Goal: Information Seeking & Learning: Find specific fact

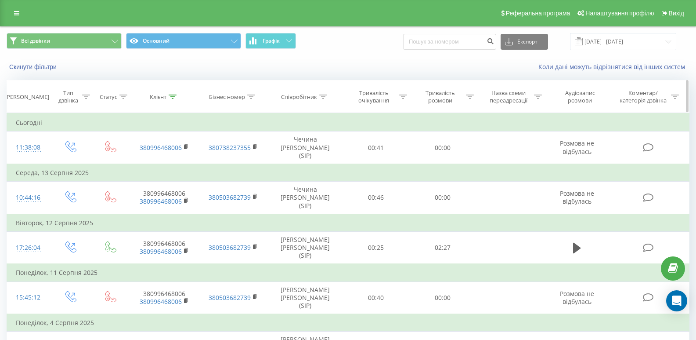
click at [172, 98] on icon at bounding box center [173, 96] width 8 height 4
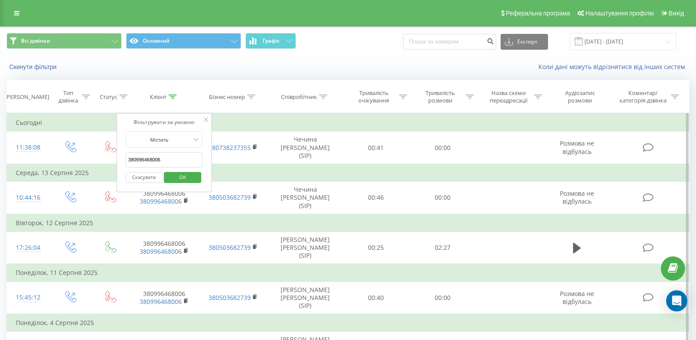
click at [172, 153] on input "380996468006" at bounding box center [164, 159] width 77 height 15
click at [172, 154] on input "380996468006" at bounding box center [164, 159] width 77 height 15
paste input "508687582"
click button "OK" at bounding box center [182, 177] width 37 height 11
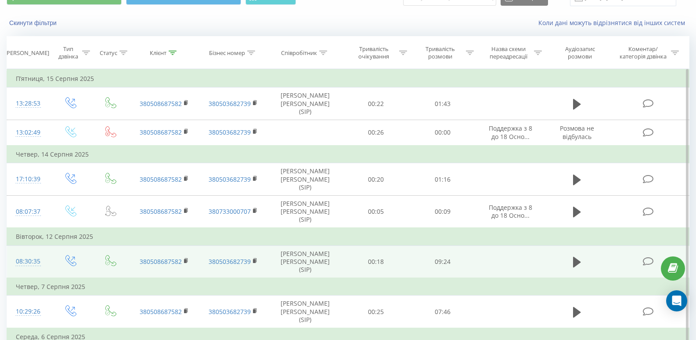
scroll to position [101, 0]
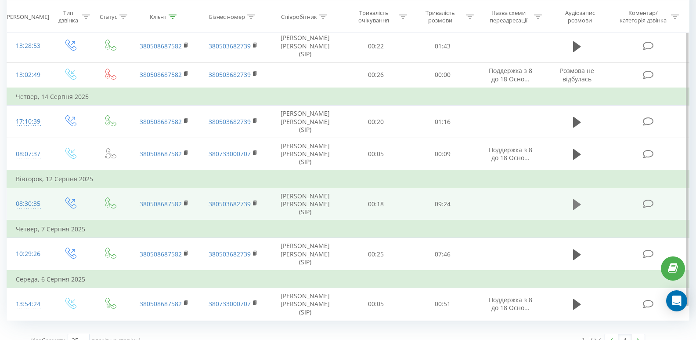
click at [579, 200] on icon at bounding box center [577, 204] width 8 height 12
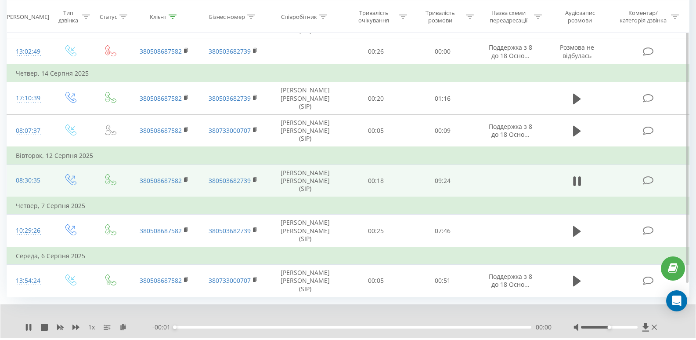
scroll to position [135, 0]
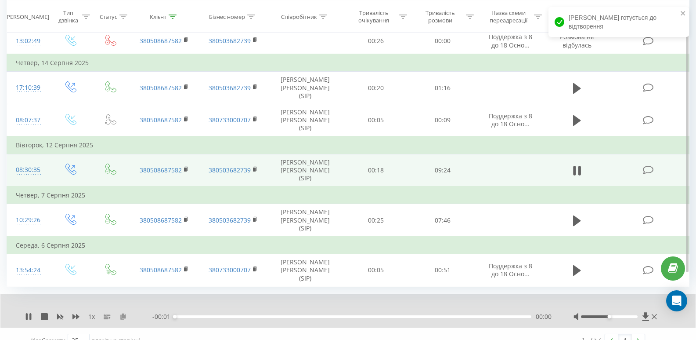
click at [124, 313] on icon at bounding box center [123, 316] width 7 height 6
click at [75, 314] on icon at bounding box center [75, 316] width 7 height 5
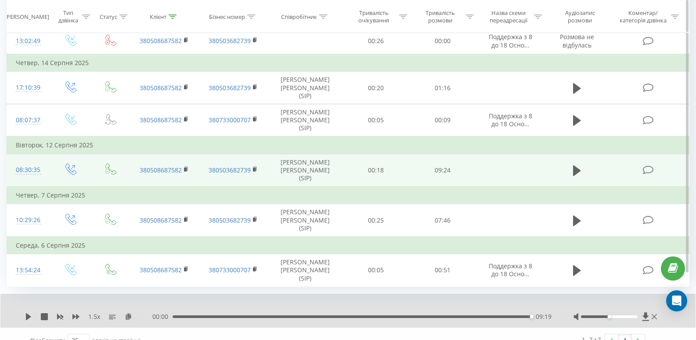
click at [172, 15] on icon at bounding box center [173, 16] width 8 height 4
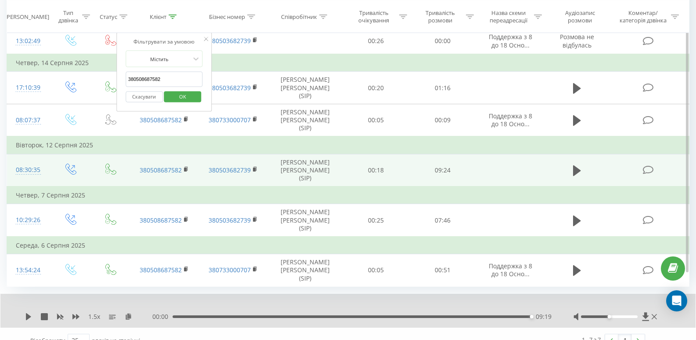
click at [167, 73] on input "380508687582" at bounding box center [164, 79] width 77 height 15
paste input "960518325"
click at [185, 93] on span "OK" at bounding box center [182, 96] width 25 height 14
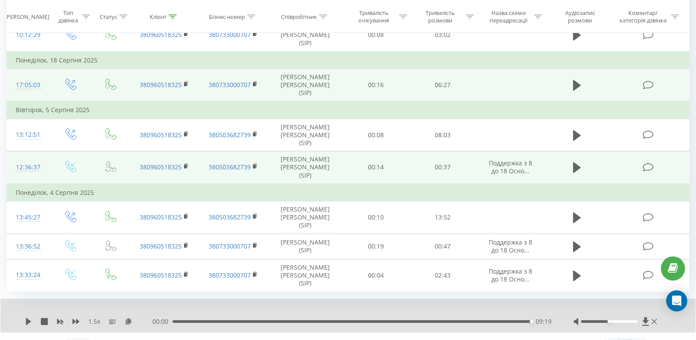
scroll to position [189, 0]
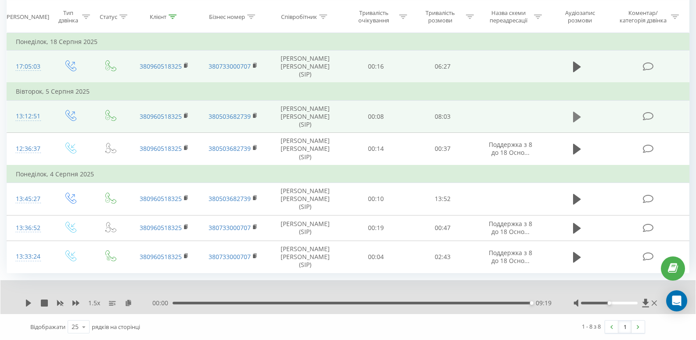
click at [572, 110] on button at bounding box center [577, 116] width 13 height 13
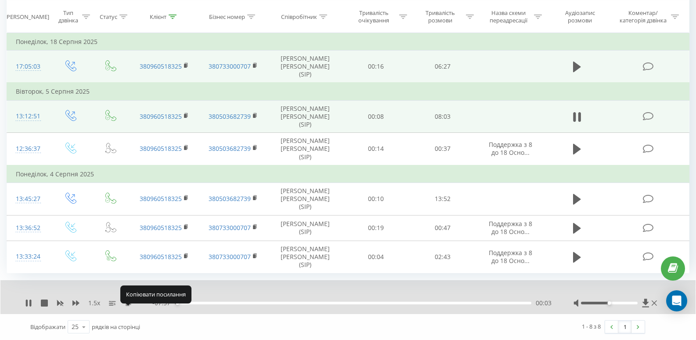
click at [129, 302] on icon at bounding box center [128, 302] width 7 height 6
click at [26, 304] on icon at bounding box center [27, 302] width 2 height 7
click at [30, 303] on icon at bounding box center [28, 302] width 5 height 7
click at [237, 304] on div "01:14" at bounding box center [353, 302] width 357 height 3
click at [257, 302] on div "01:41" at bounding box center [353, 302] width 357 height 3
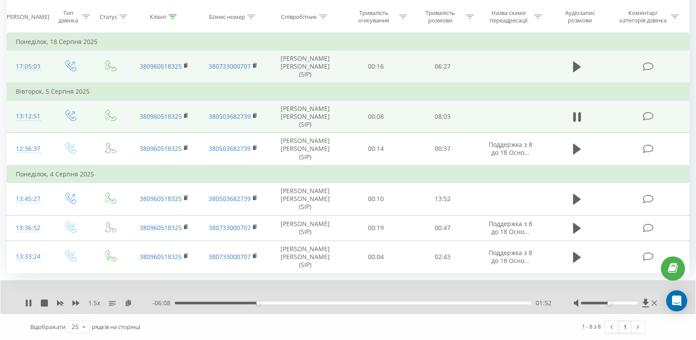
click at [265, 302] on div "01:52" at bounding box center [353, 302] width 357 height 3
click at [278, 303] on div "02:18" at bounding box center [353, 302] width 357 height 3
click at [286, 304] on div "02:29" at bounding box center [353, 302] width 357 height 3
click at [305, 303] on div "02:30" at bounding box center [353, 302] width 357 height 3
click at [24, 305] on div "1.5 x - 04:53 03:07 03:07" at bounding box center [347, 297] width 695 height 34
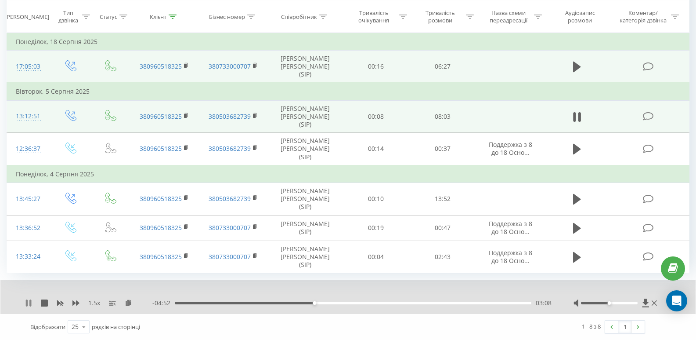
click at [27, 304] on icon at bounding box center [27, 302] width 2 height 7
click at [171, 15] on icon at bounding box center [173, 16] width 8 height 4
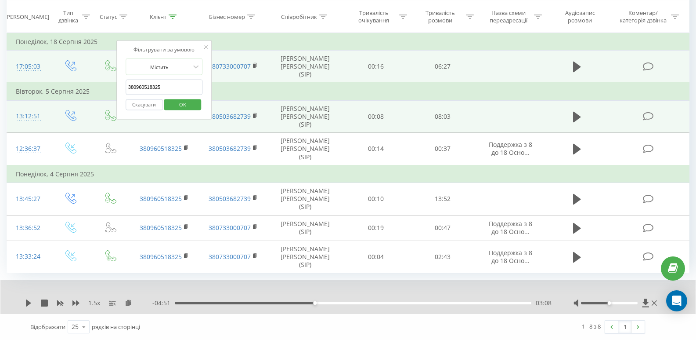
click at [169, 80] on input "380960518325" at bounding box center [164, 87] width 77 height 15
paste input "71314709"
click at [188, 97] on span "OK" at bounding box center [182, 104] width 25 height 14
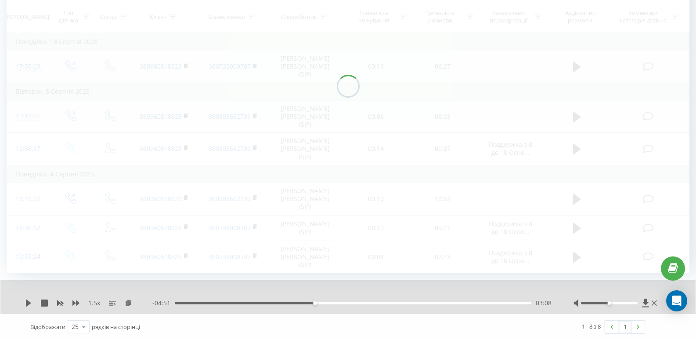
scroll to position [38, 0]
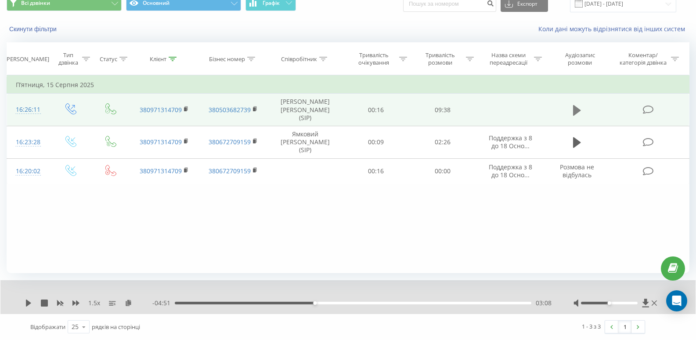
click at [578, 109] on icon at bounding box center [577, 110] width 8 height 11
click at [129, 303] on icon at bounding box center [128, 302] width 7 height 6
click at [265, 302] on div "03:15" at bounding box center [353, 302] width 357 height 3
click at [460, 303] on div "07:37" at bounding box center [353, 302] width 357 height 3
click at [453, 303] on div "07:39" at bounding box center [353, 302] width 357 height 3
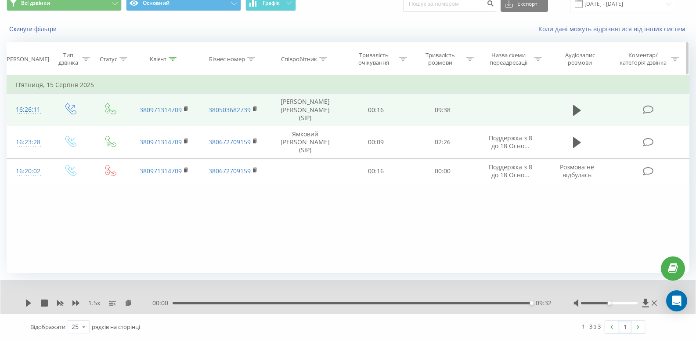
click at [172, 59] on icon at bounding box center [173, 59] width 8 height 4
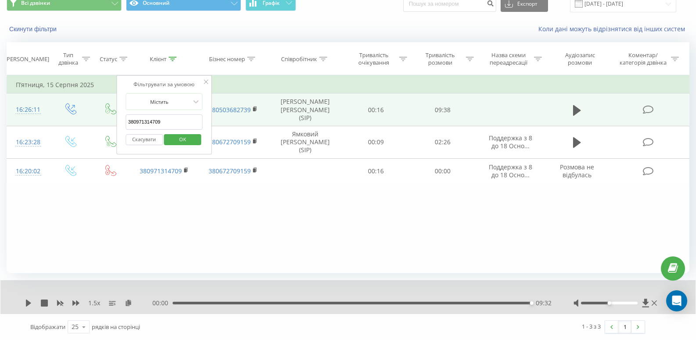
click at [179, 122] on input "380971314709" at bounding box center [164, 121] width 77 height 15
paste input "8710492"
click at [187, 138] on span "OK" at bounding box center [182, 139] width 25 height 14
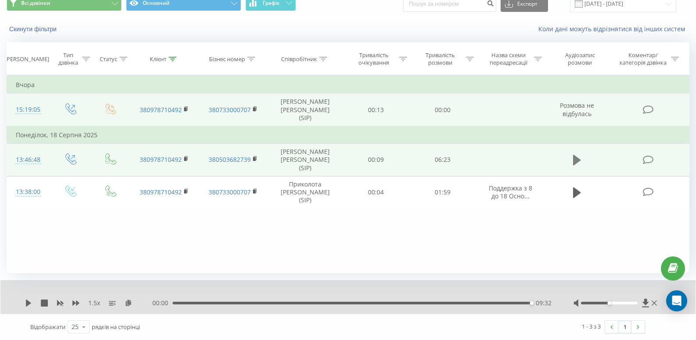
click at [574, 155] on icon at bounding box center [577, 160] width 8 height 11
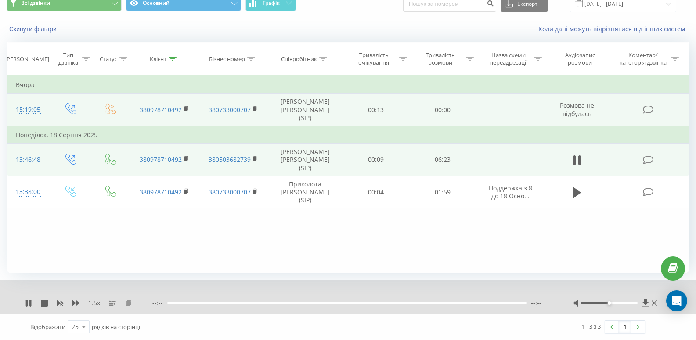
click at [128, 302] on icon at bounding box center [128, 302] width 7 height 6
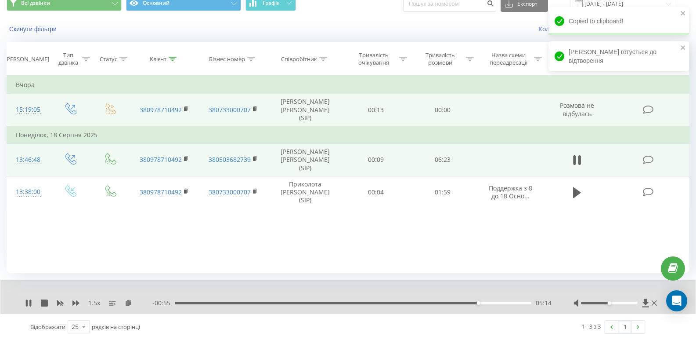
click at [458, 302] on div "05:14" at bounding box center [353, 302] width 357 height 3
click at [450, 303] on div "04:55" at bounding box center [353, 302] width 357 height 3
click at [440, 303] on div "04:46" at bounding box center [353, 302] width 357 height 3
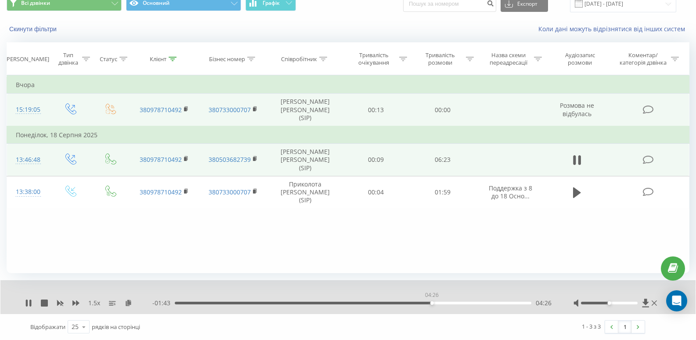
click at [432, 303] on div "04:26" at bounding box center [353, 302] width 357 height 3
click at [421, 304] on div "- 01:41 04:29 04:29" at bounding box center [351, 302] width 399 height 9
click at [421, 303] on div "04:30" at bounding box center [353, 302] width 357 height 3
click at [417, 303] on div "04:16" at bounding box center [353, 302] width 357 height 3
click at [578, 155] on icon at bounding box center [577, 160] width 8 height 11
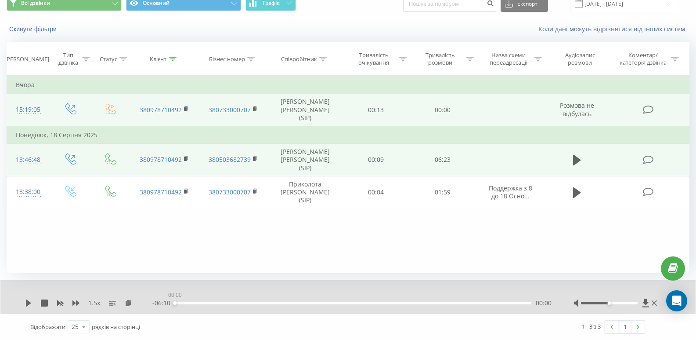
drag, startPoint x: 177, startPoint y: 303, endPoint x: 173, endPoint y: 304, distance: 4.9
click at [173, 304] on div "- 06:10 00:00 00:00" at bounding box center [351, 302] width 399 height 9
click at [574, 155] on icon at bounding box center [577, 160] width 8 height 11
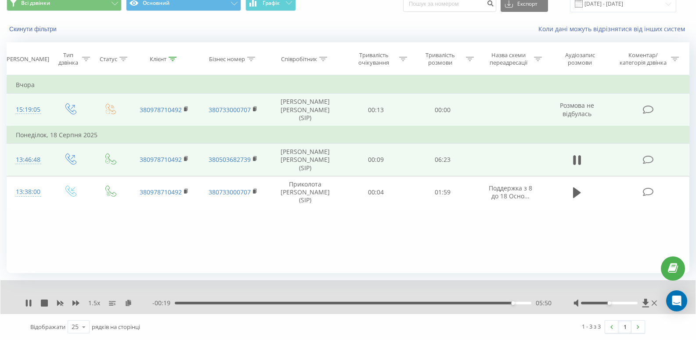
click at [490, 303] on div "05:50" at bounding box center [353, 302] width 357 height 3
click at [482, 301] on div "05:18" at bounding box center [353, 302] width 357 height 3
click at [172, 59] on icon at bounding box center [173, 59] width 8 height 4
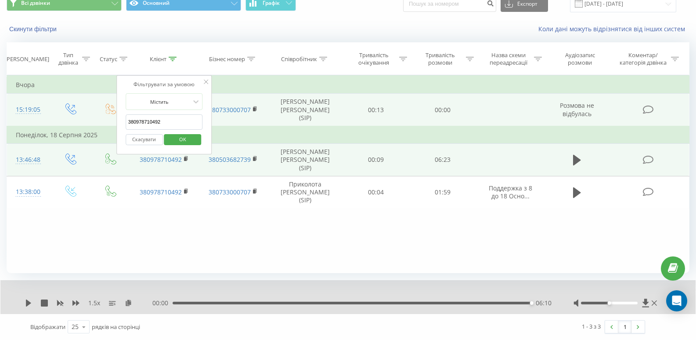
click at [171, 116] on input "380978710492" at bounding box center [164, 121] width 77 height 15
click at [172, 115] on input "380978710492" at bounding box center [164, 121] width 77 height 15
paste input "50723645"
type input "380507236452"
click at [181, 136] on span "OK" at bounding box center [182, 139] width 25 height 14
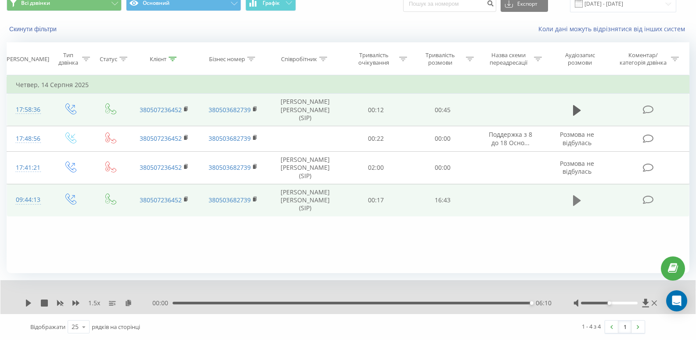
click at [575, 195] on icon at bounding box center [577, 200] width 8 height 11
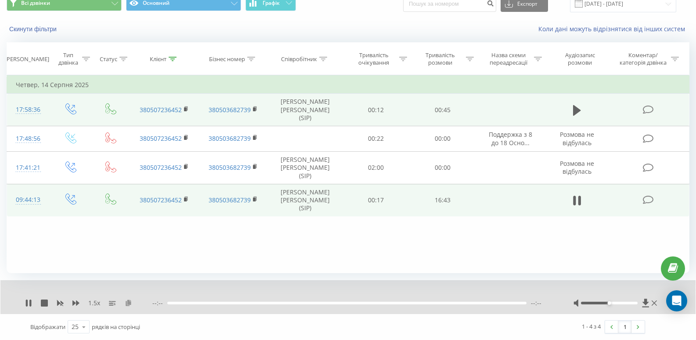
click at [129, 304] on icon at bounding box center [128, 302] width 7 height 6
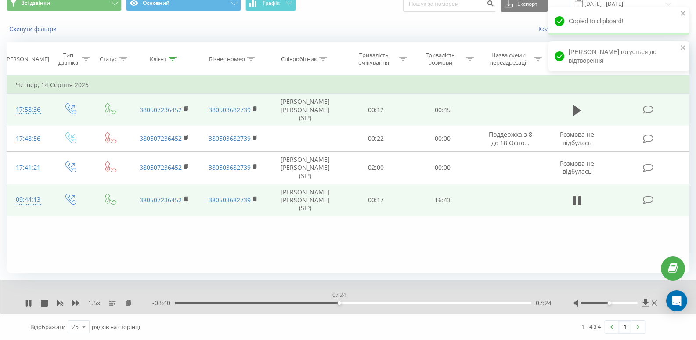
click at [339, 301] on div "07:24" at bounding box center [353, 302] width 357 height 3
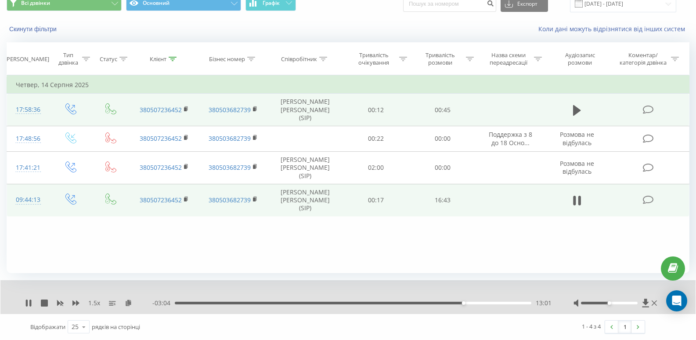
click at [445, 301] on div "13:01" at bounding box center [353, 302] width 357 height 3
click at [454, 300] on div "- 03:03 13:02 13:02" at bounding box center [351, 302] width 399 height 9
click at [453, 303] on div "13:03" at bounding box center [353, 302] width 357 height 3
